Goal: Communication & Community: Answer question/provide support

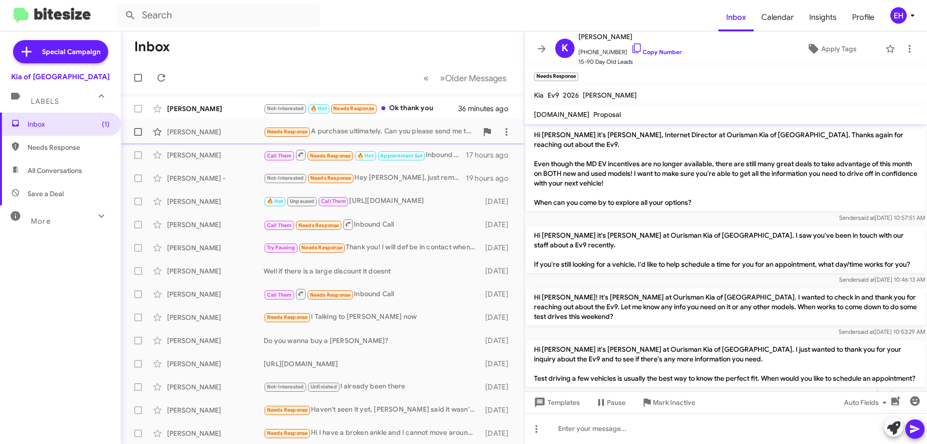
scroll to position [125, 0]
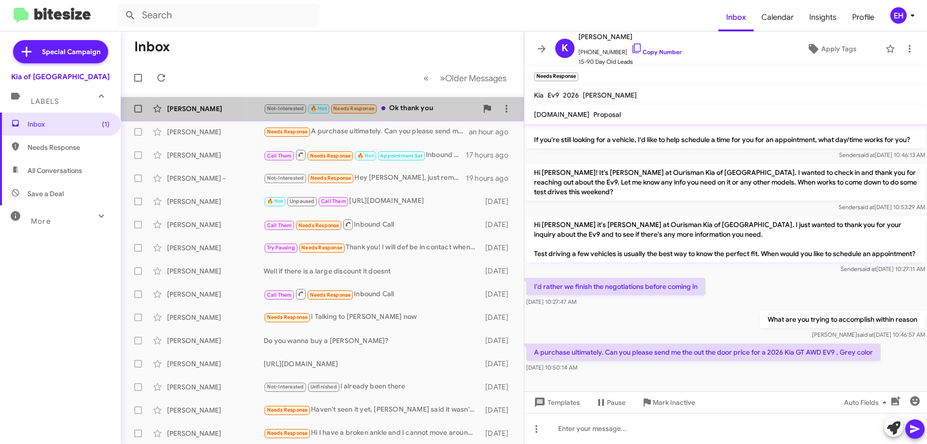
click at [434, 112] on div "Not-Interested 🔥 Hot Needs Response Ok thank you" at bounding box center [371, 108] width 214 height 11
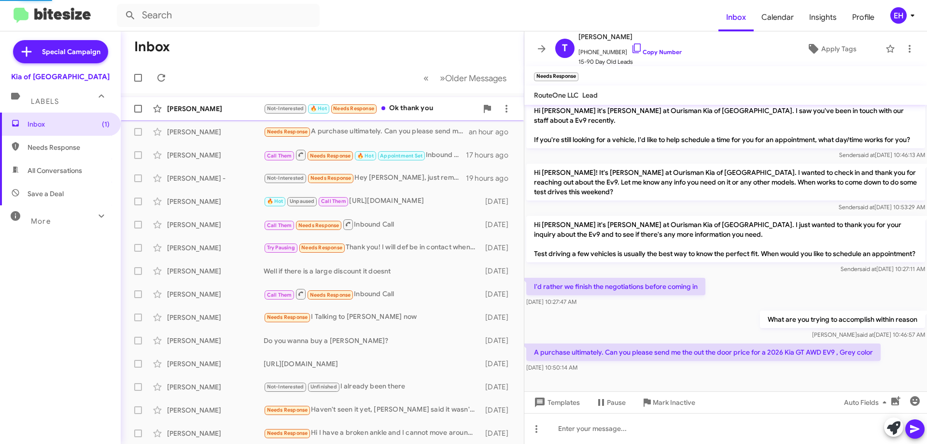
scroll to position [96, 0]
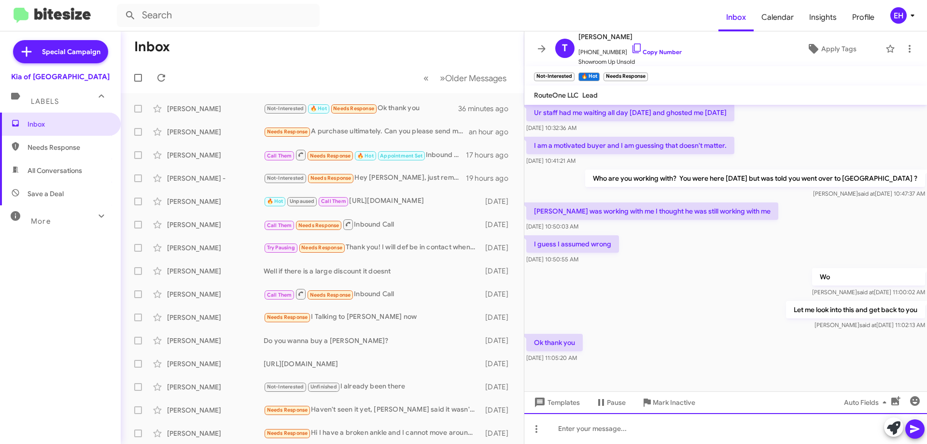
click at [612, 429] on div at bounding box center [725, 428] width 403 height 31
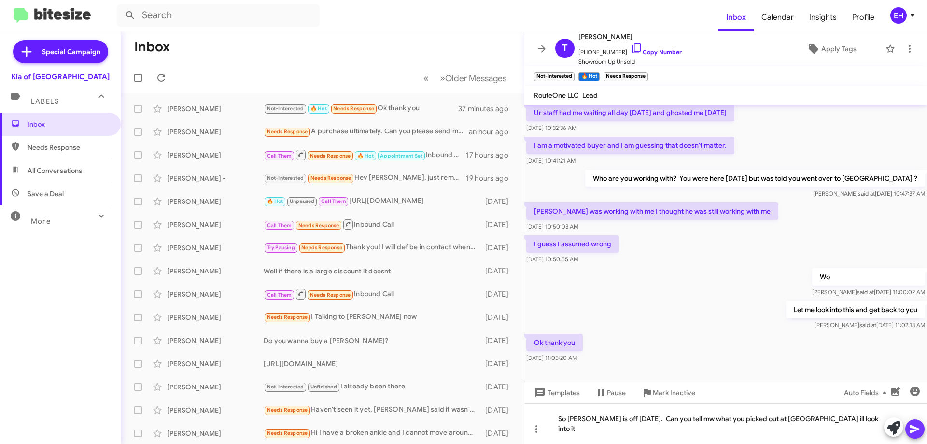
click at [913, 430] on icon at bounding box center [914, 429] width 9 height 8
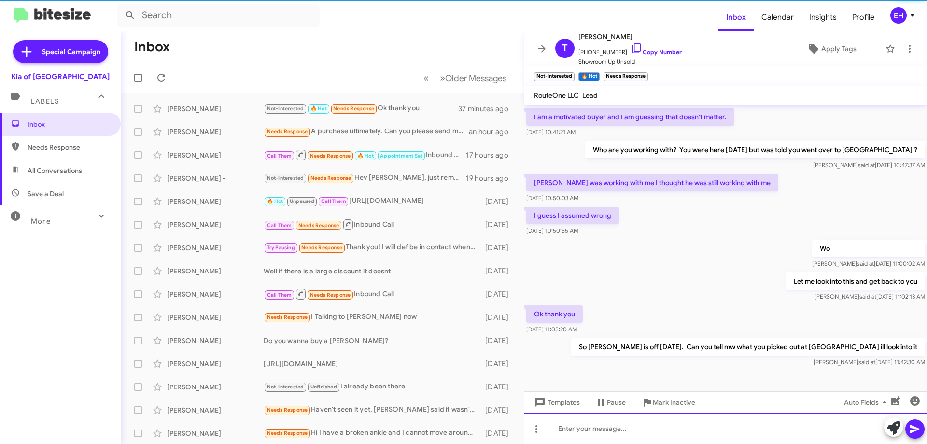
scroll to position [131, 0]
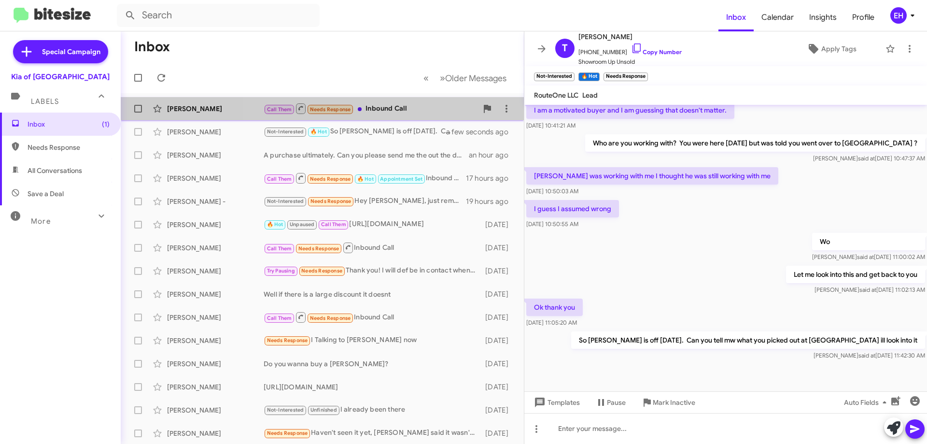
click at [397, 103] on div "Call Them Needs Response Inbound Call" at bounding box center [371, 108] width 214 height 12
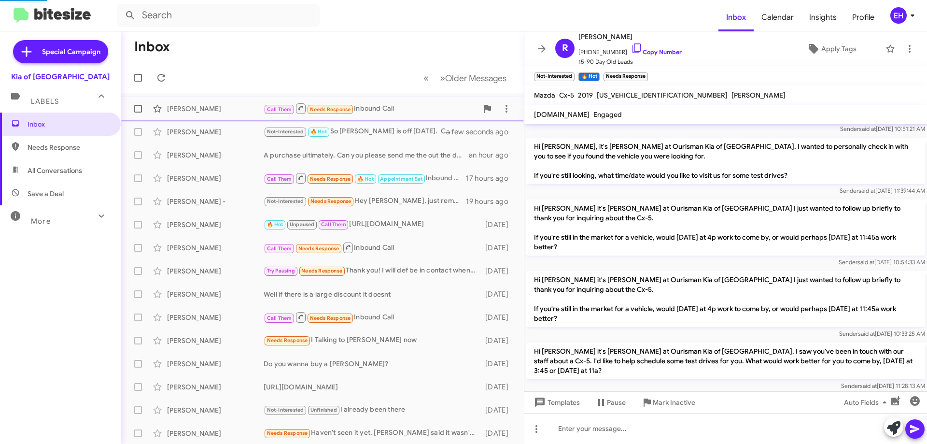
scroll to position [517, 0]
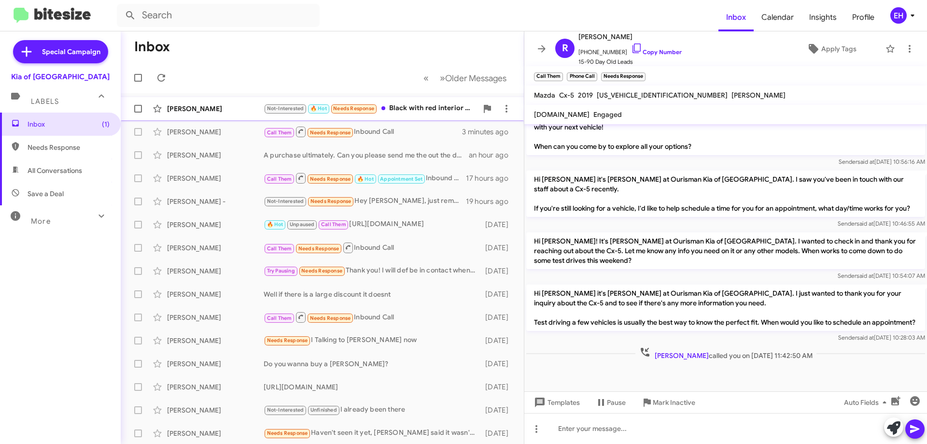
click at [414, 103] on div "Not-Interested 🔥 Hot Needs Response Black with red interior and sunroof" at bounding box center [371, 108] width 214 height 11
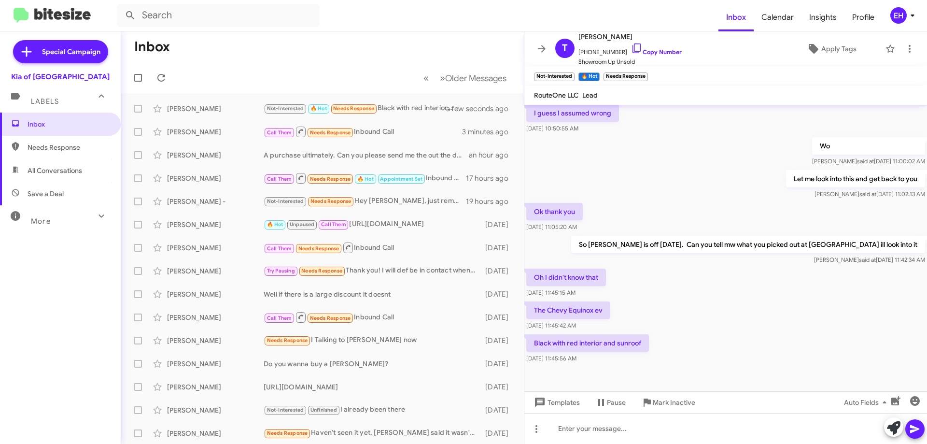
scroll to position [237, 0]
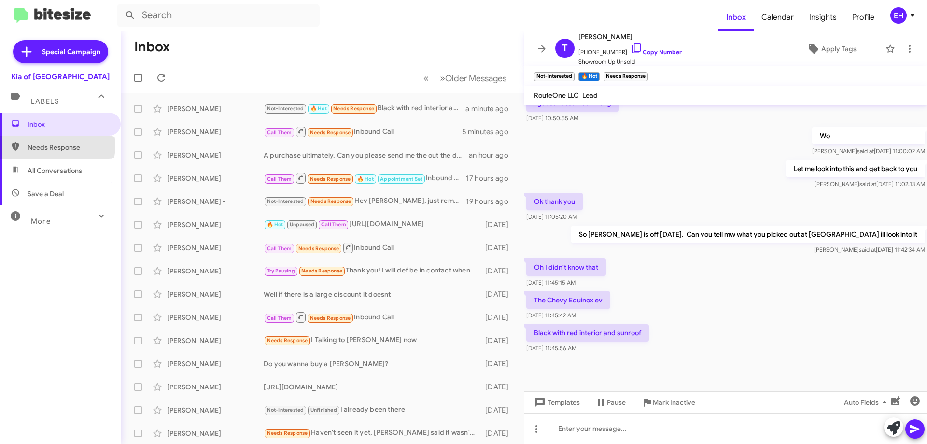
click at [57, 146] on span "Needs Response" at bounding box center [69, 147] width 82 height 10
type input "in:needs-response"
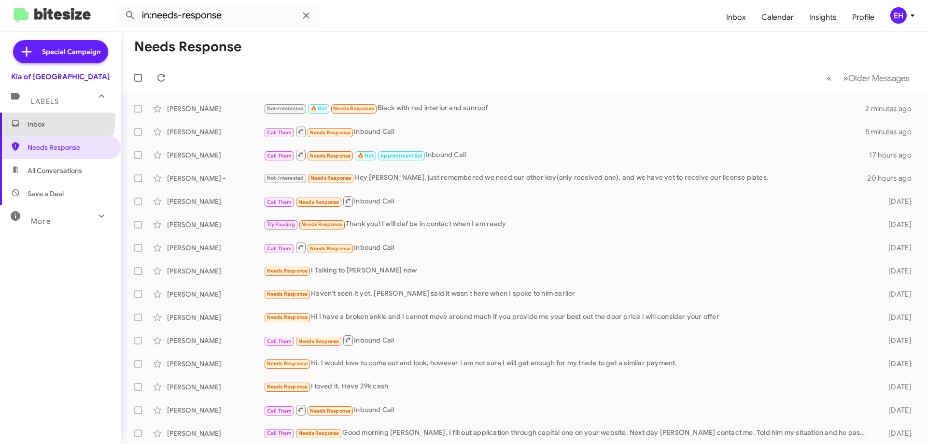
click at [31, 117] on span "Inbox" at bounding box center [60, 123] width 121 height 23
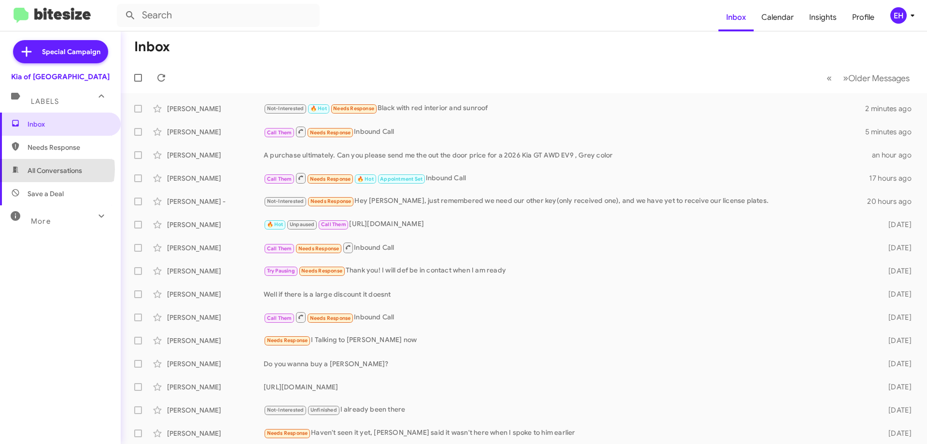
click at [46, 169] on span "All Conversations" at bounding box center [55, 171] width 55 height 10
type input "in:all-conversations"
